Goal: Task Accomplishment & Management: Manage account settings

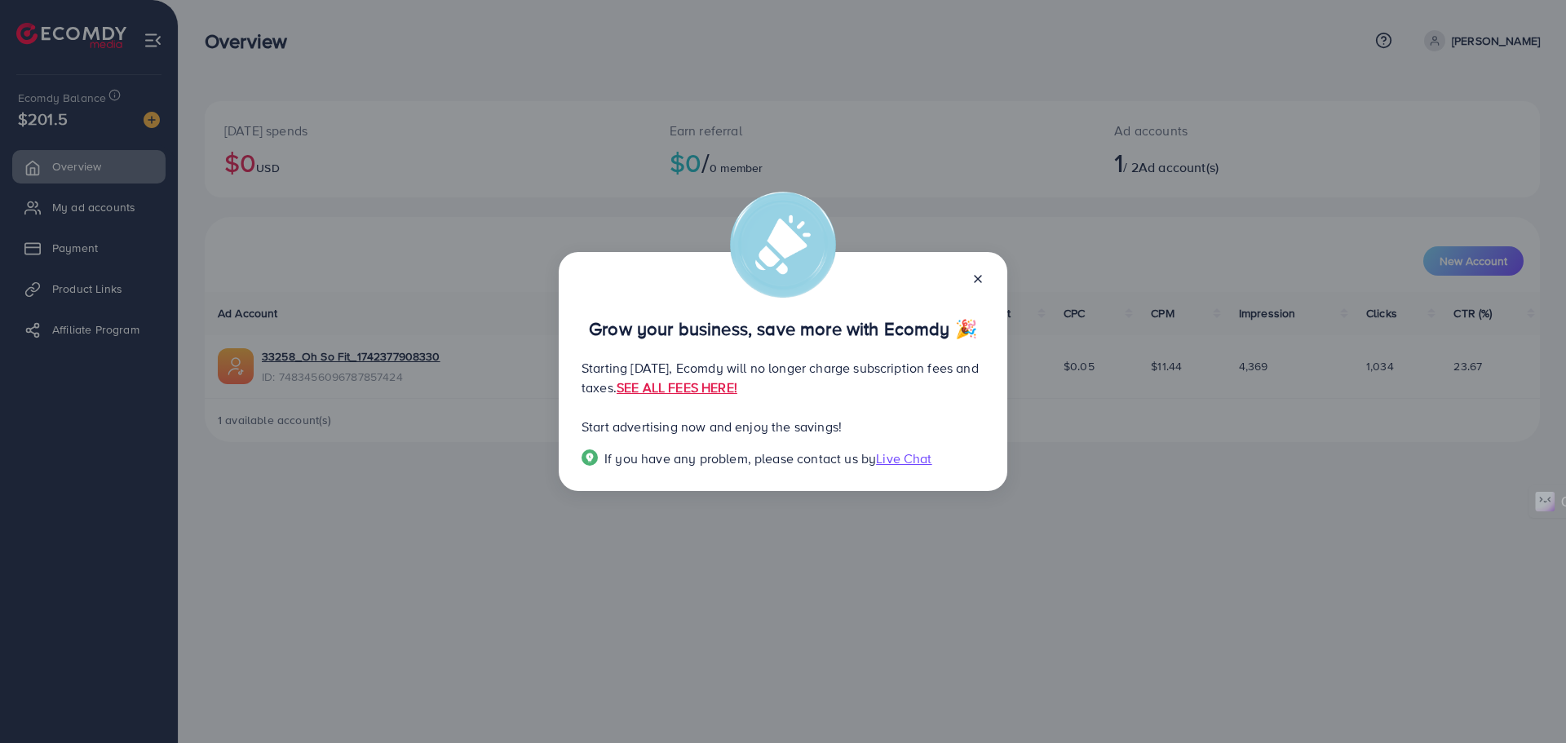
click at [981, 276] on line at bounding box center [978, 279] width 7 height 7
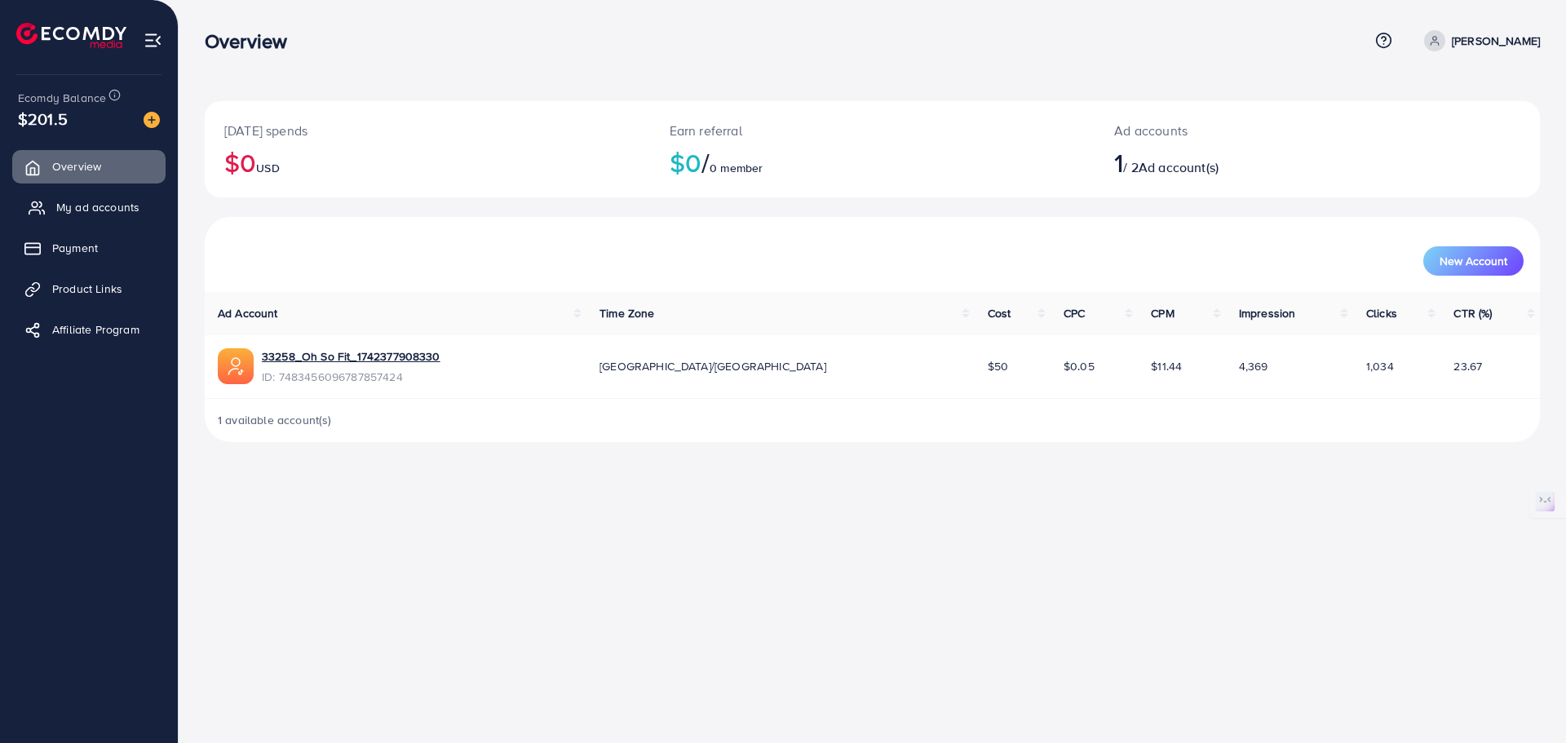
click at [95, 208] on span "My ad accounts" at bounding box center [97, 207] width 83 height 16
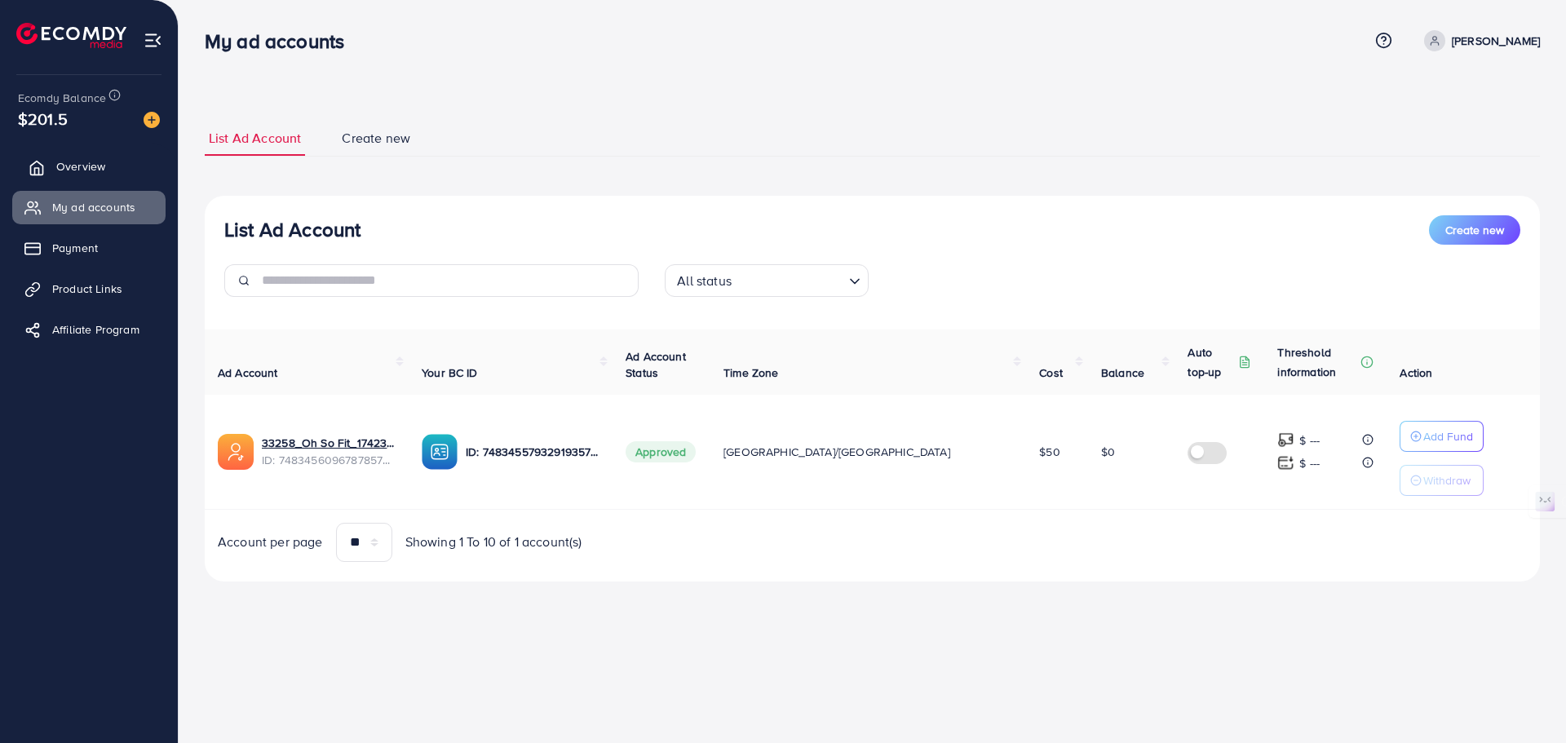
click at [100, 174] on span "Overview" at bounding box center [80, 166] width 49 height 16
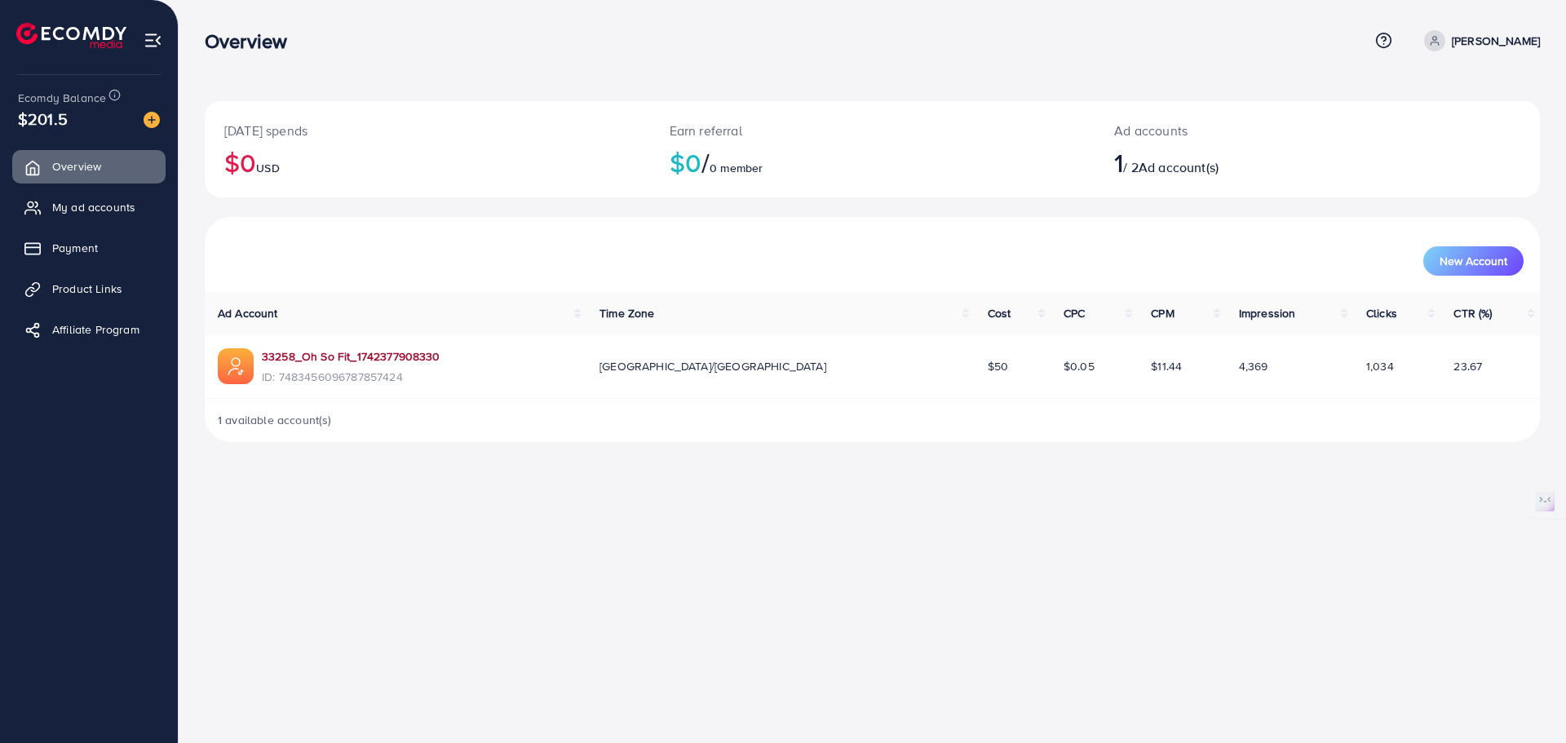
click at [342, 355] on link "33258_Oh So Fit_1742377908330" at bounding box center [351, 356] width 179 height 16
click at [1211, 170] on span "Ad account(s)" at bounding box center [1179, 167] width 80 height 18
click at [1440, 43] on icon at bounding box center [1434, 40] width 11 height 11
click at [1298, 197] on div "Ad accounts 1 / 2 Ad account(s)" at bounding box center [1262, 149] width 334 height 96
click at [64, 209] on span "My ad accounts" at bounding box center [97, 207] width 83 height 16
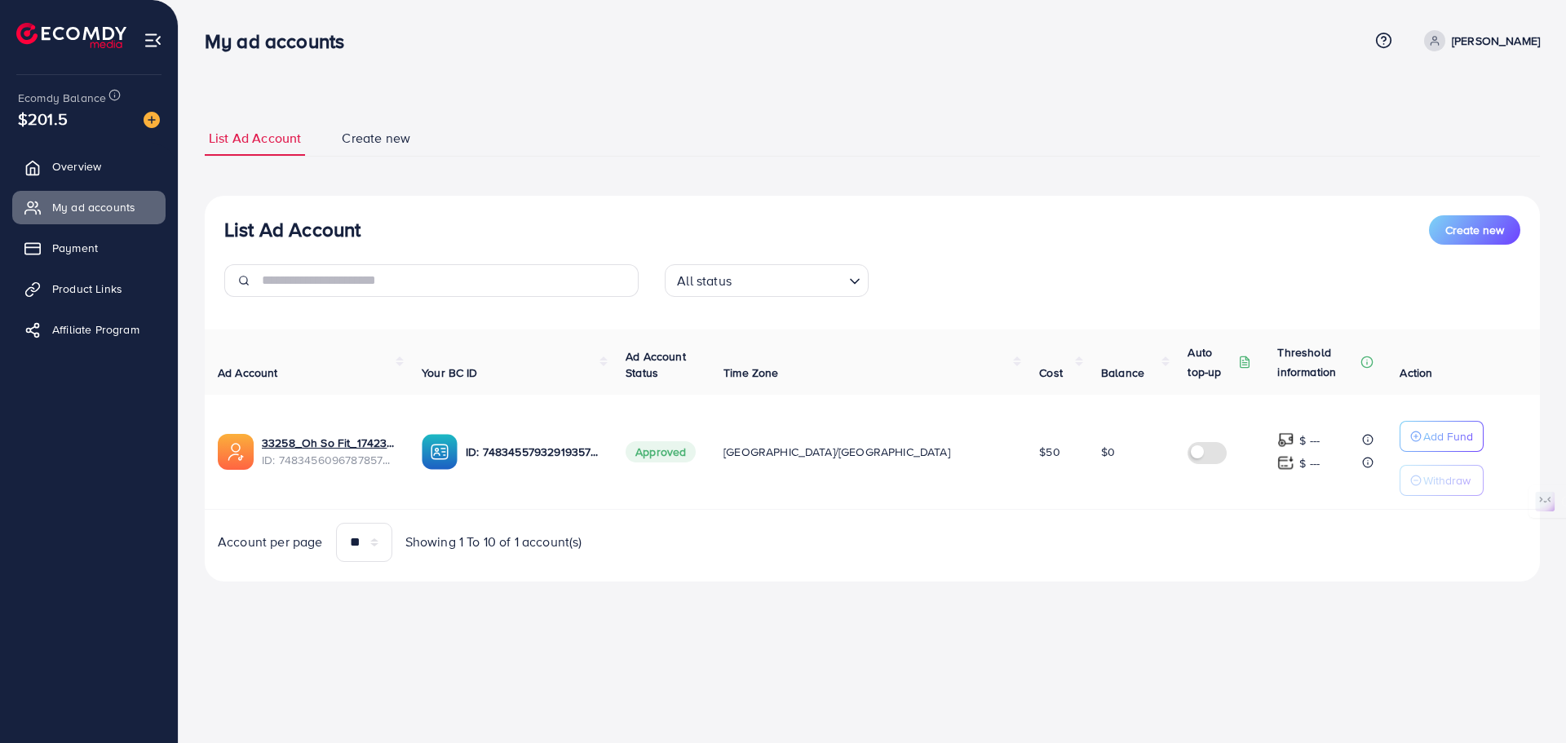
select select
click at [377, 139] on span "Create new" at bounding box center [376, 138] width 69 height 19
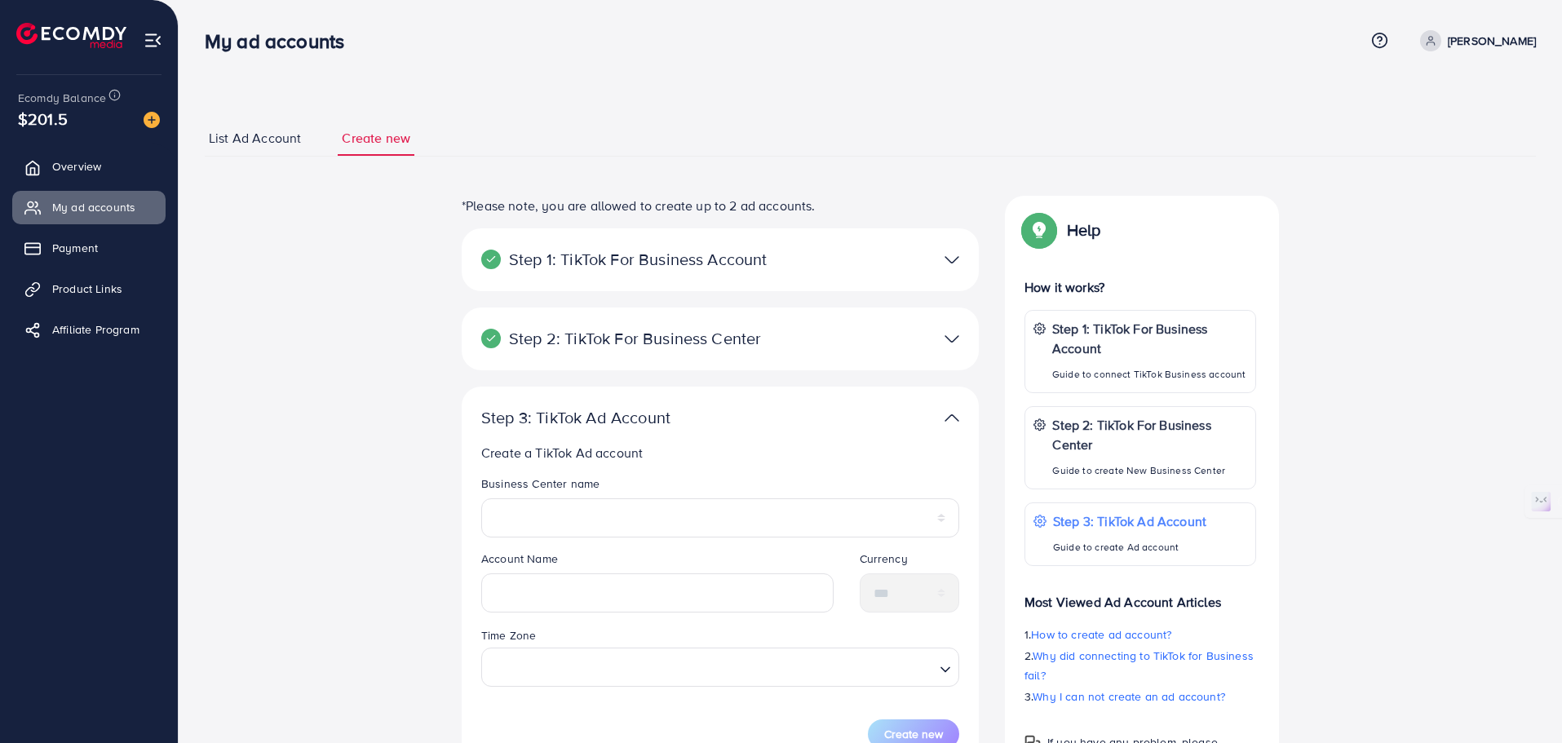
click at [288, 142] on span "List Ad Account" at bounding box center [255, 138] width 92 height 19
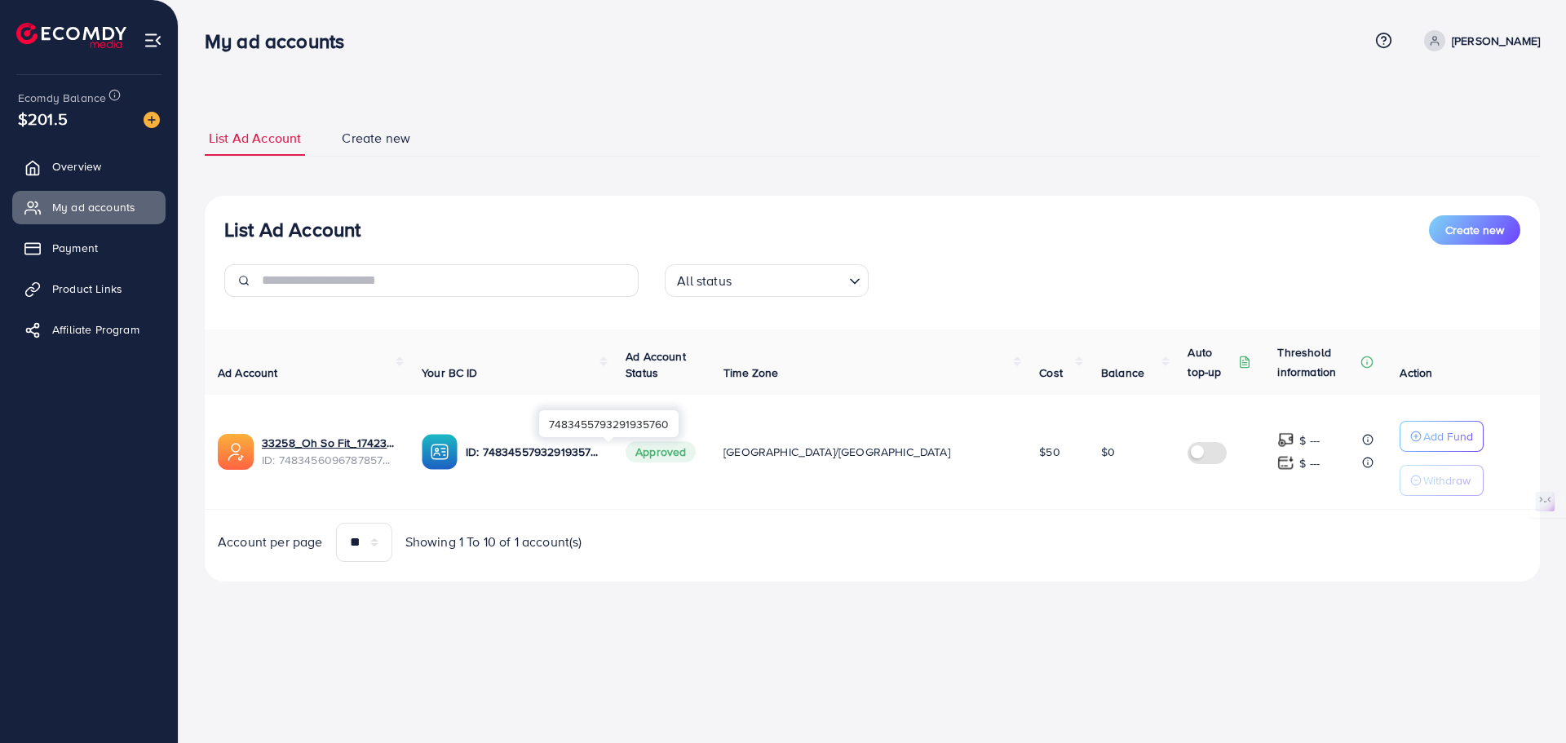
click at [552, 458] on p "ID: 7483455793291935760" at bounding box center [533, 452] width 134 height 20
click at [352, 441] on link "33258_Oh So Fit_1742377908330" at bounding box center [329, 443] width 134 height 16
